Goal: Information Seeking & Learning: Learn about a topic

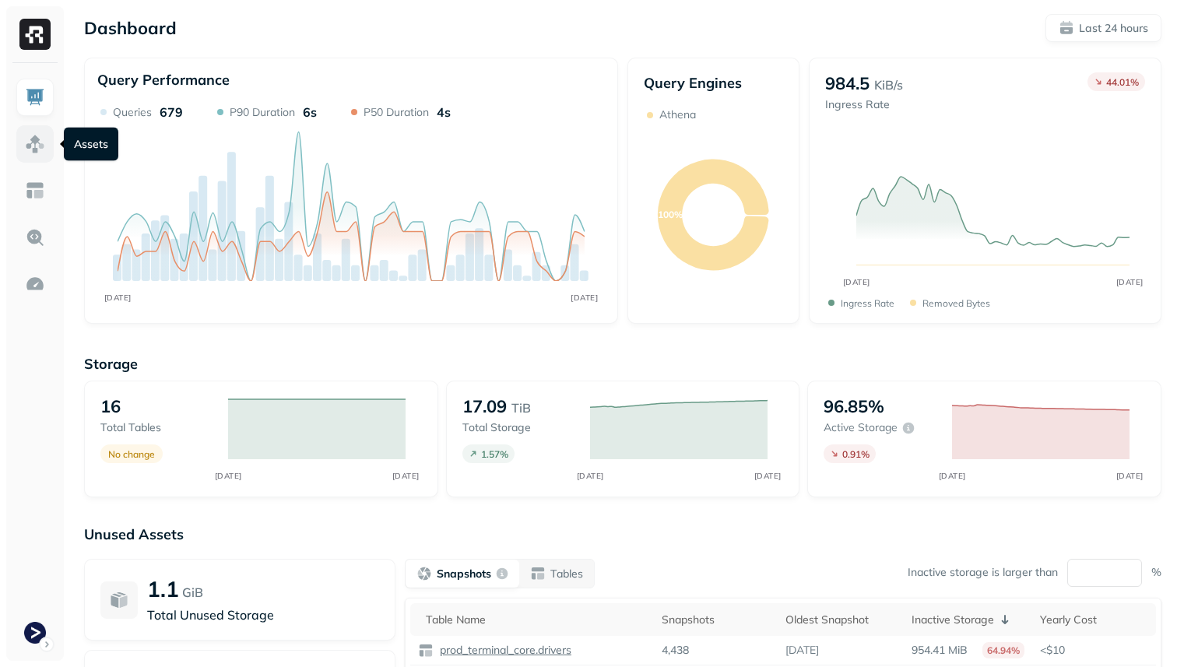
click at [39, 142] on img at bounding box center [35, 144] width 20 height 20
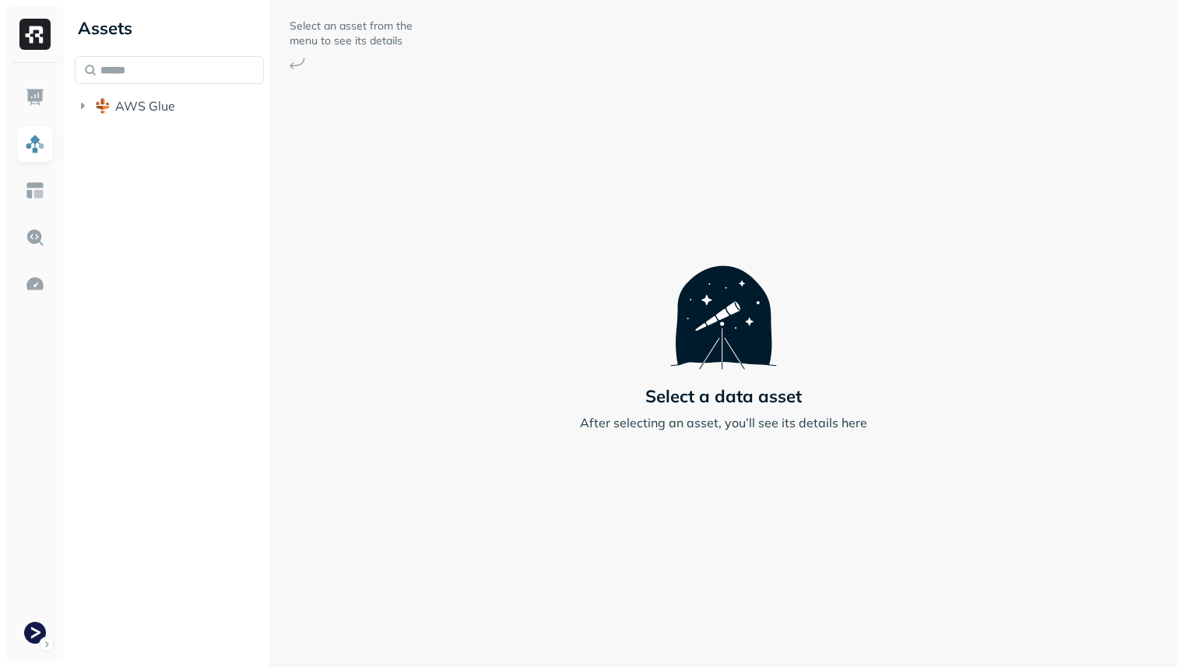
click at [153, 107] on span "AWS Glue" at bounding box center [145, 106] width 60 height 16
click at [161, 142] on span "prod_terminal_core" at bounding box center [187, 136] width 113 height 16
click at [172, 166] on p "( 14 )" at bounding box center [179, 165] width 23 height 16
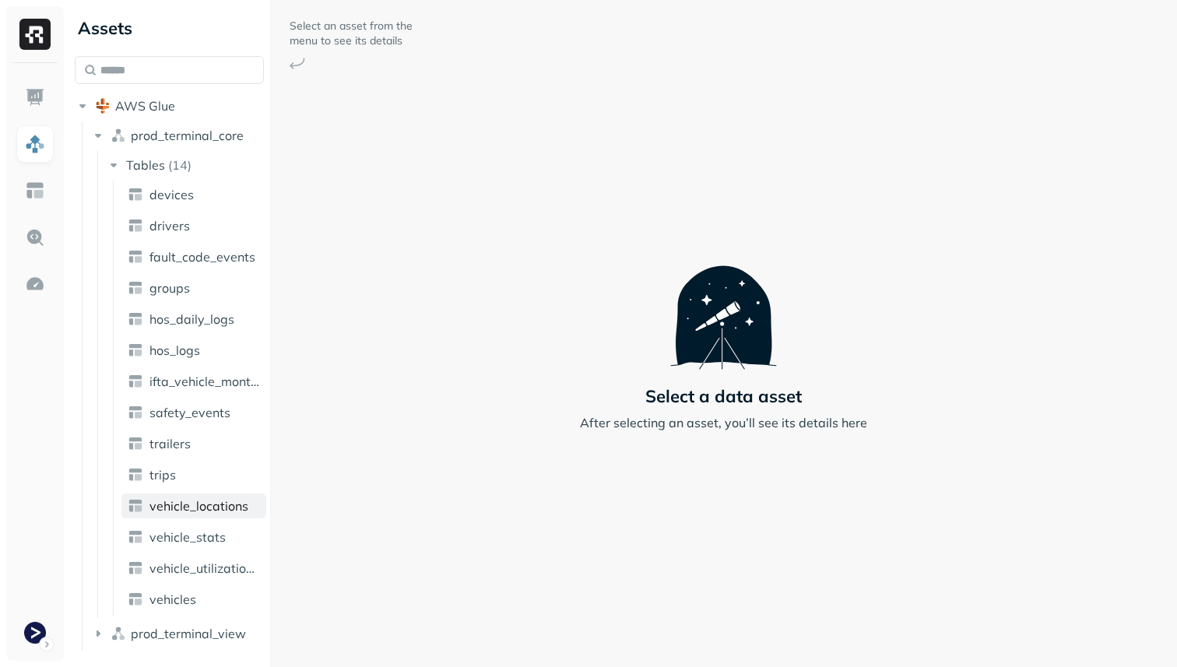
click at [223, 508] on span "vehicle_locations" at bounding box center [198, 506] width 99 height 16
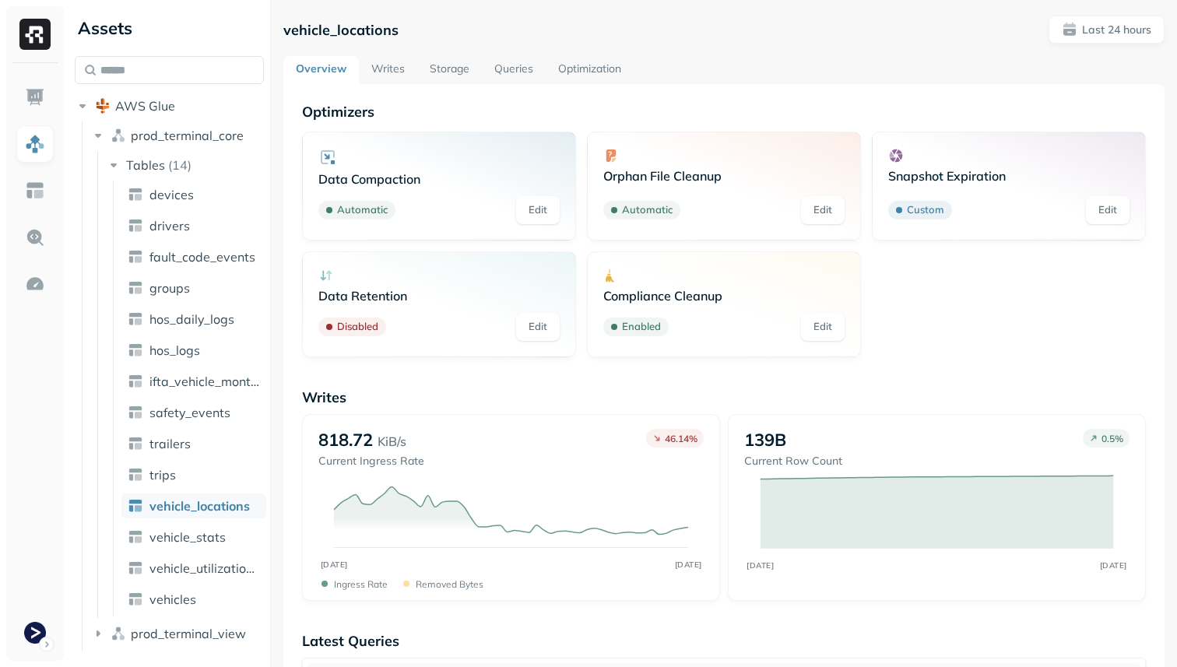
click at [434, 58] on link "Storage" at bounding box center [449, 70] width 65 height 28
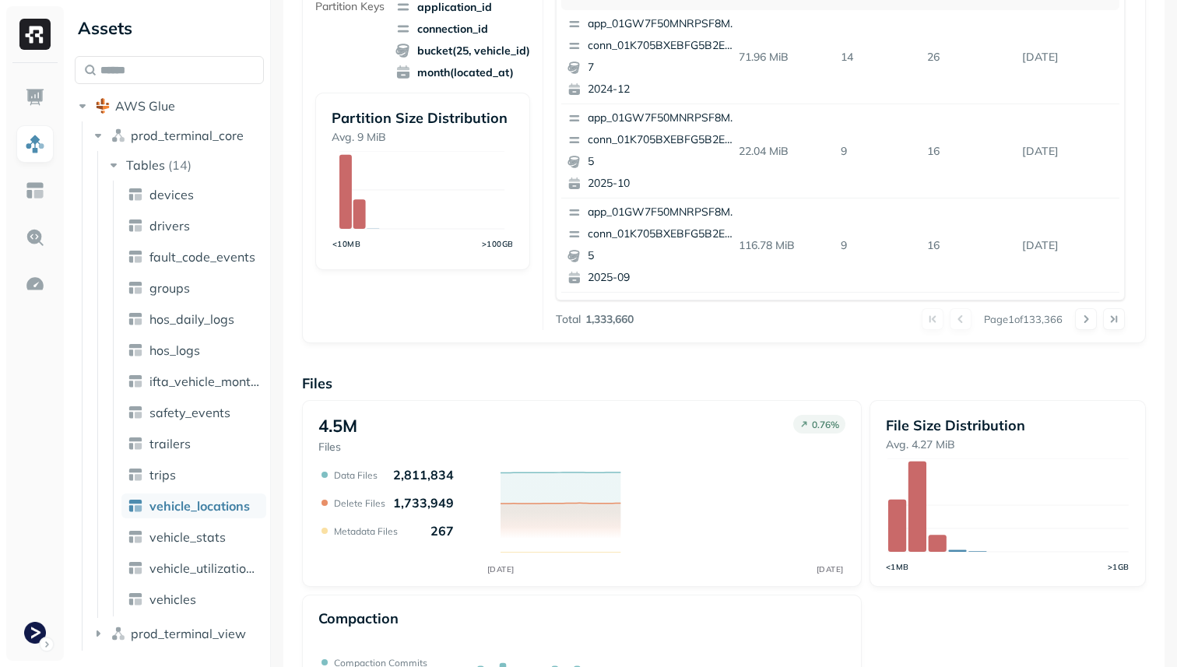
scroll to position [523, 0]
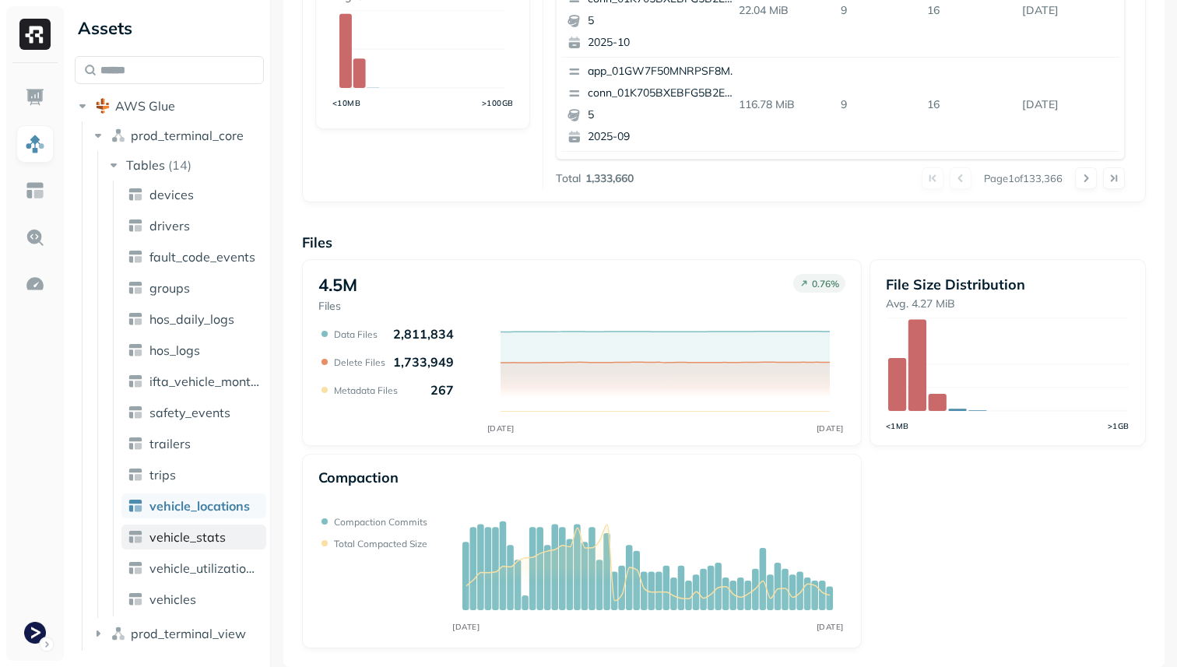
click at [223, 539] on span "vehicle_stats" at bounding box center [187, 537] width 76 height 16
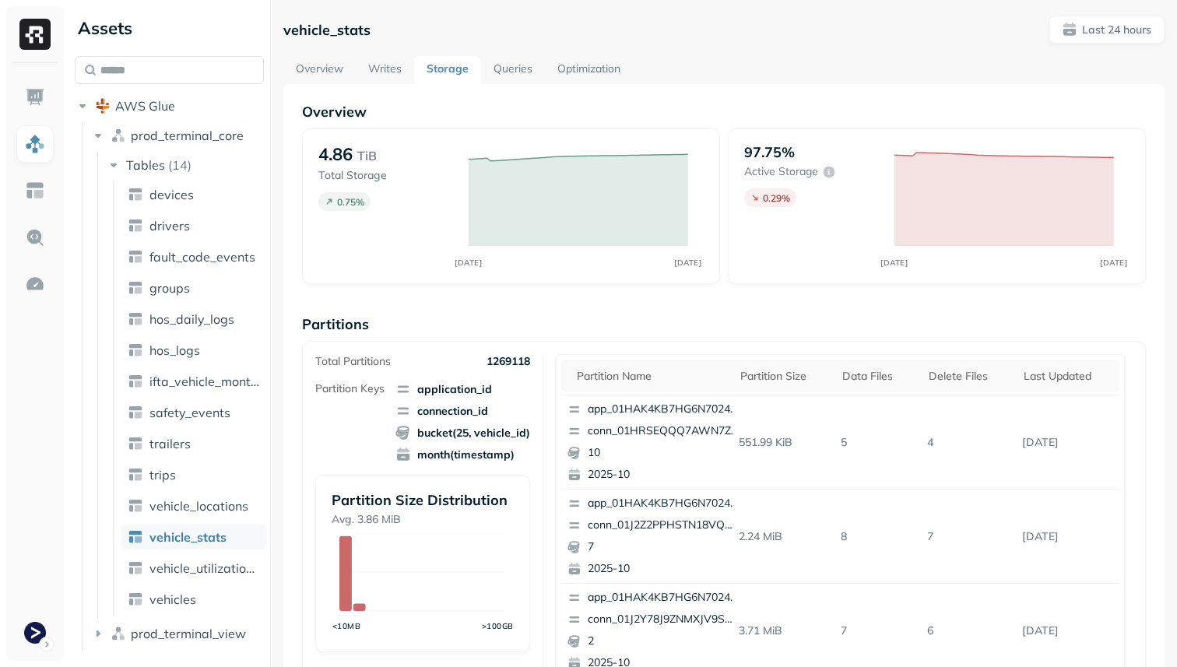
click at [325, 67] on link "Overview" at bounding box center [319, 70] width 72 height 28
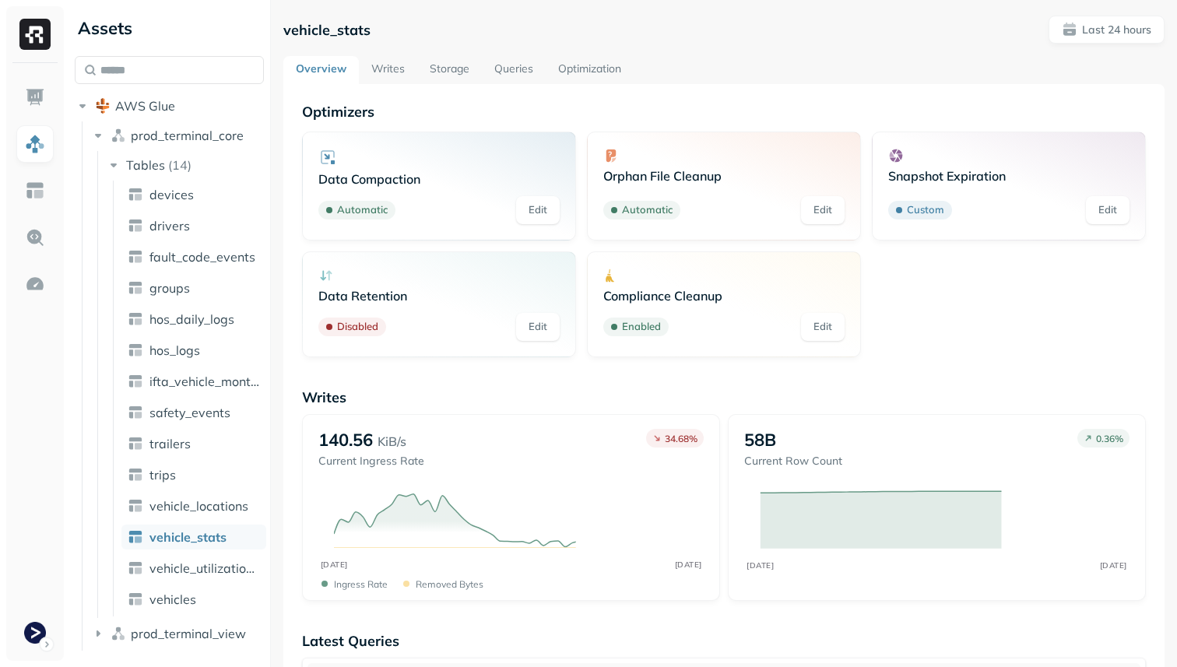
click at [621, 57] on link "Optimization" at bounding box center [590, 70] width 88 height 28
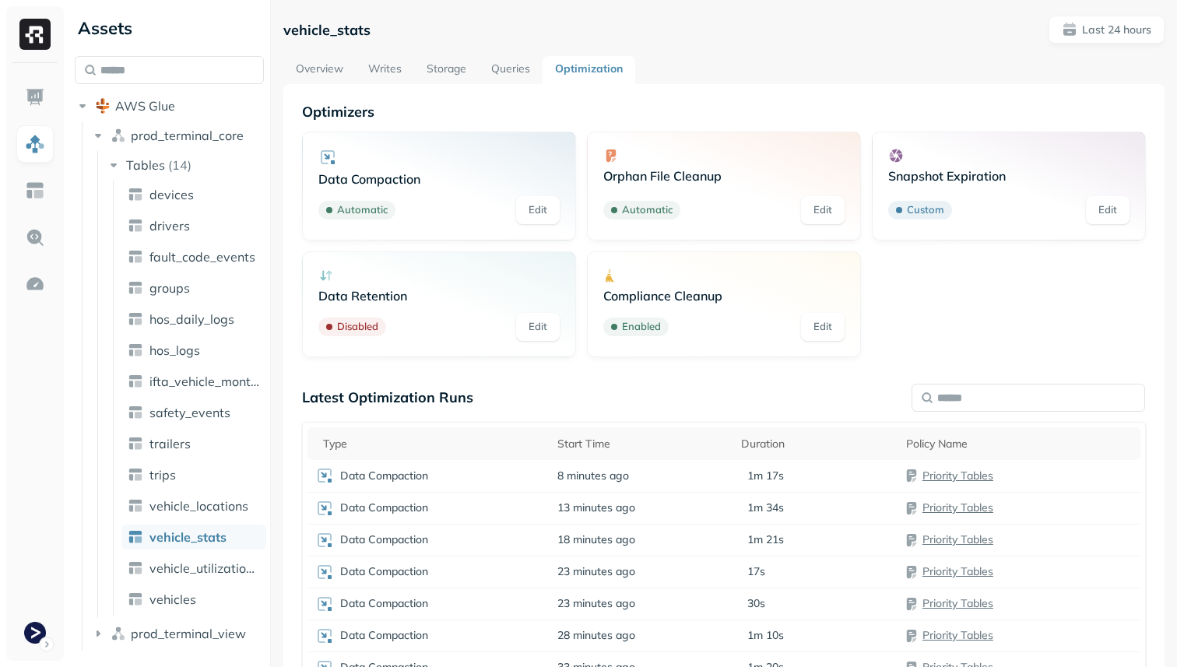
click at [315, 48] on div "vehicle_stats Last 24 hours Overview Writes Storage Queries Optimization Optimi…" at bounding box center [723, 428] width 881 height 825
click at [315, 62] on link "Overview" at bounding box center [319, 70] width 72 height 28
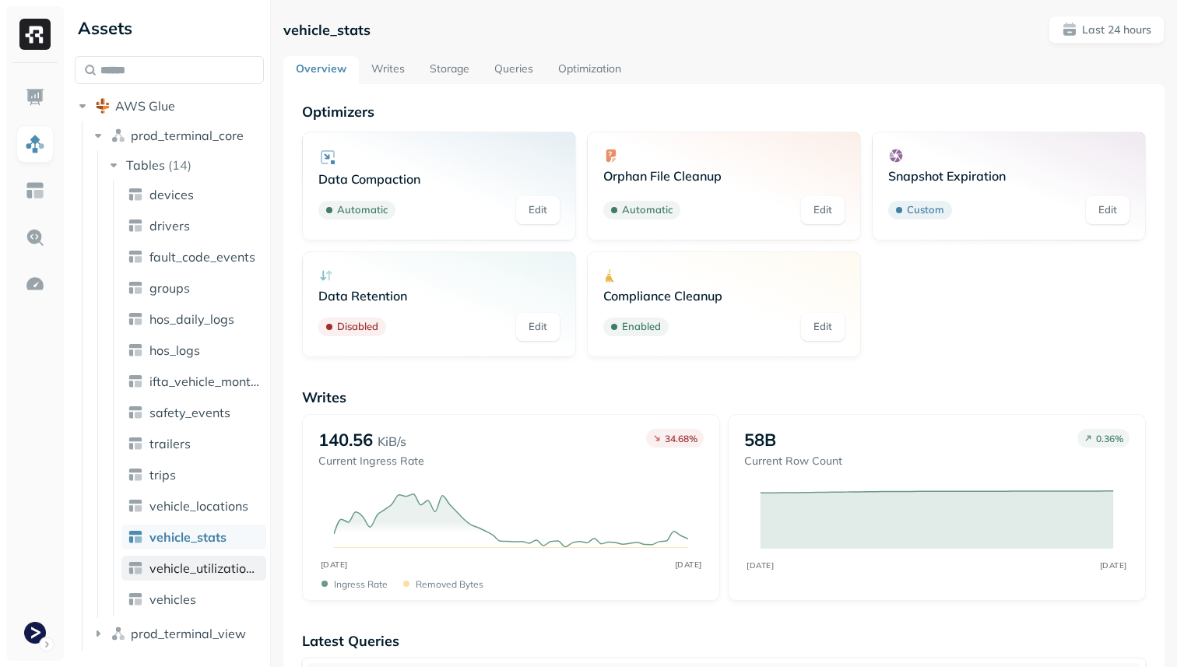
click at [211, 575] on span "vehicle_utilization_day" at bounding box center [204, 569] width 111 height 16
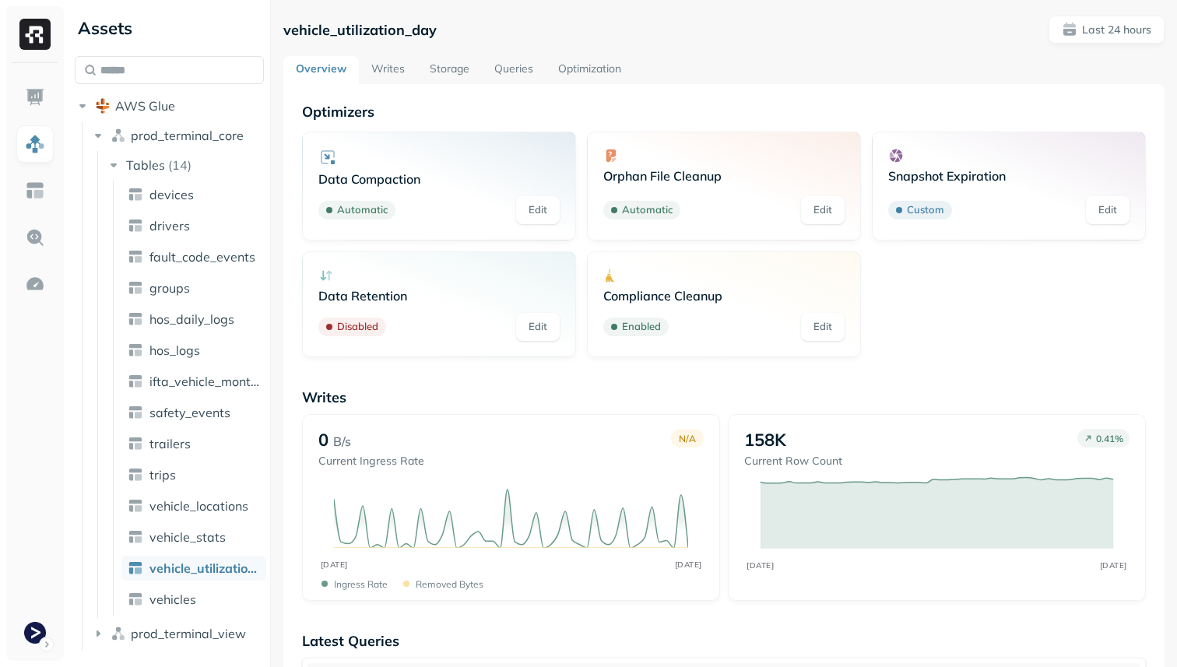
click at [391, 71] on link "Writes" at bounding box center [388, 70] width 58 height 28
click at [510, 75] on link "Queries" at bounding box center [514, 70] width 64 height 28
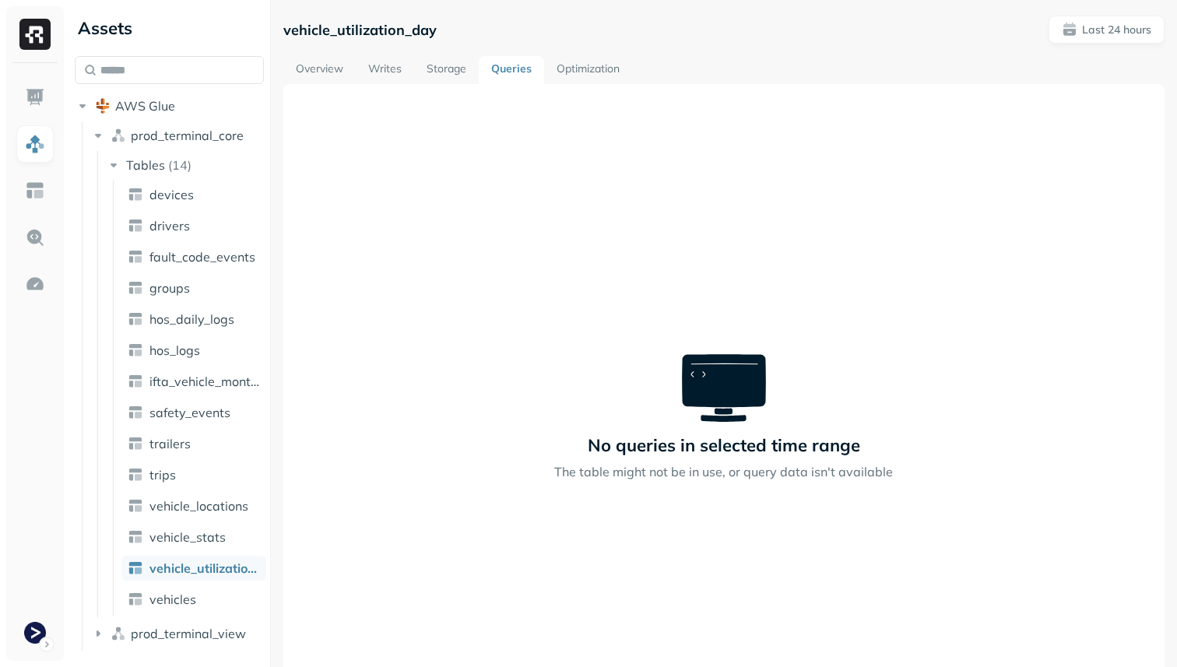
click at [456, 78] on link "Storage" at bounding box center [446, 70] width 65 height 28
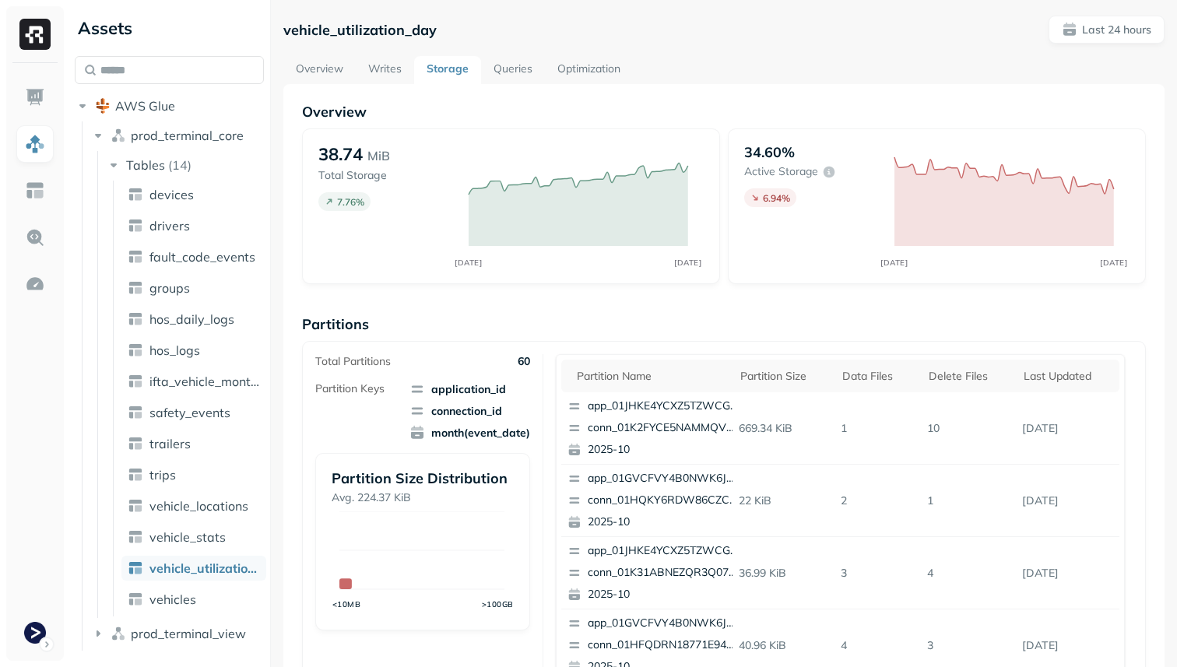
click at [515, 70] on link "Queries" at bounding box center [513, 70] width 64 height 28
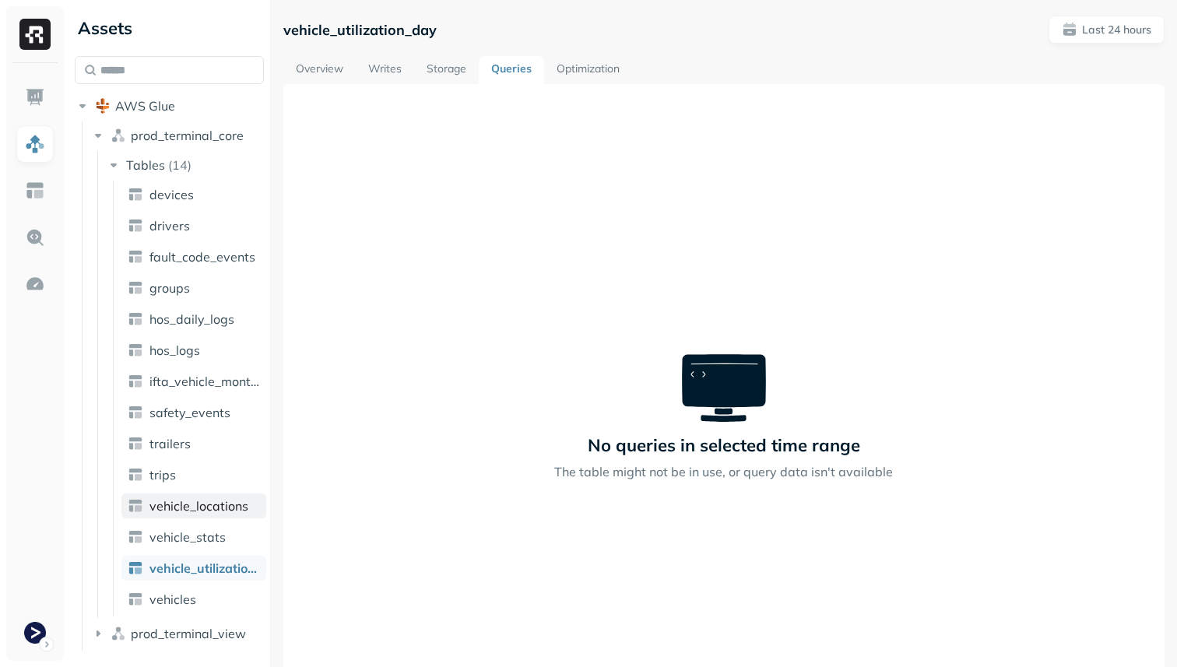
click at [230, 501] on span "vehicle_locations" at bounding box center [198, 506] width 99 height 16
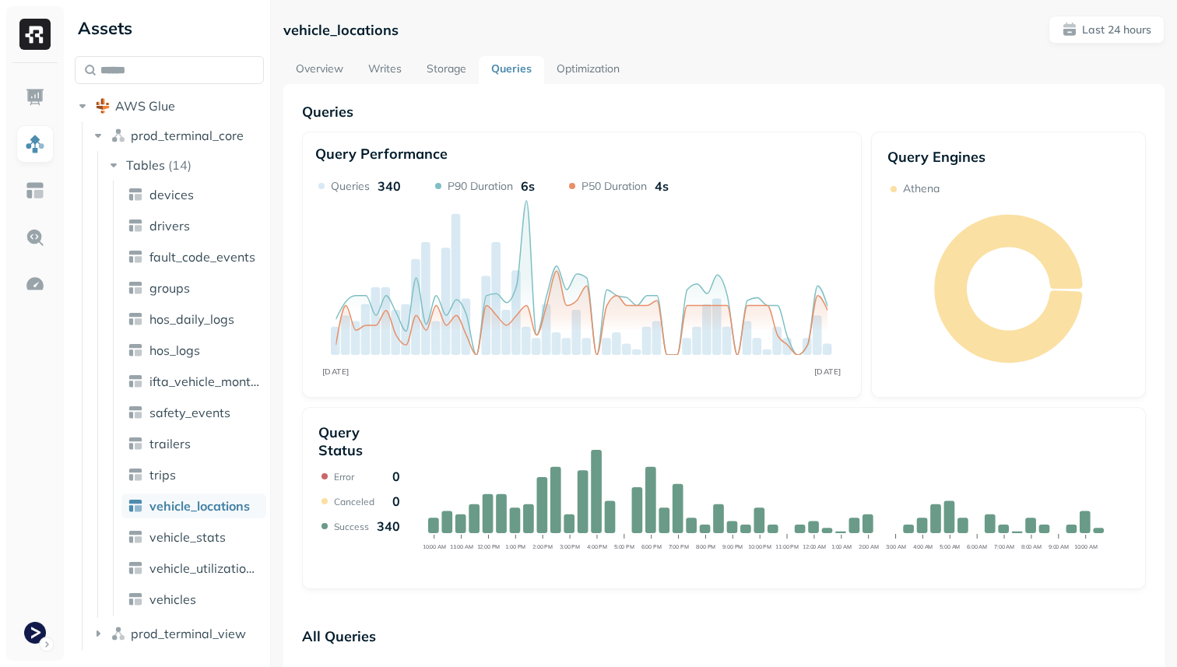
click at [324, 77] on link "Overview" at bounding box center [319, 70] width 72 height 28
